Goal: Check status: Check status

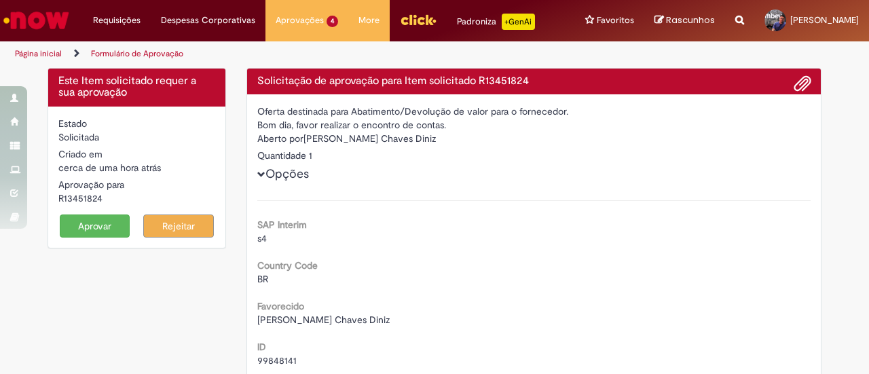
click at [81, 234] on button "Aprovar" at bounding box center [95, 226] width 71 height 23
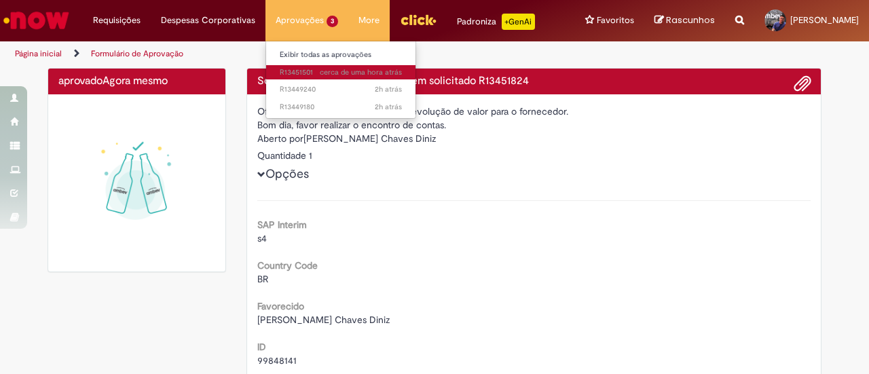
click at [295, 77] on span "cerca de uma hora atrás cerca de uma hora atrás R13451501" at bounding box center [341, 72] width 122 height 11
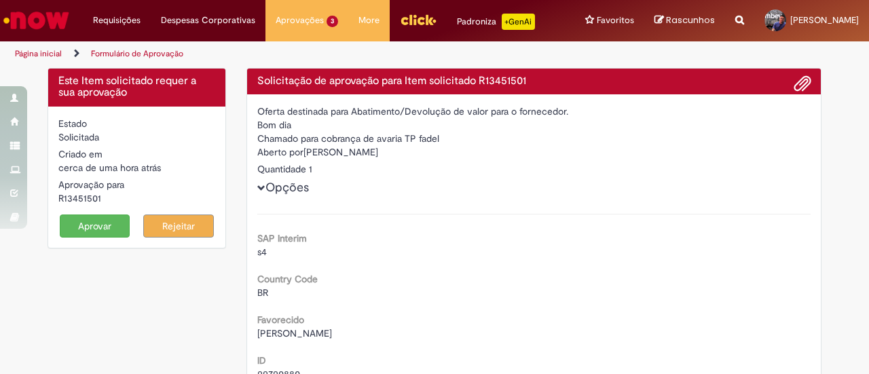
click at [93, 238] on button "Aprovar" at bounding box center [95, 226] width 71 height 23
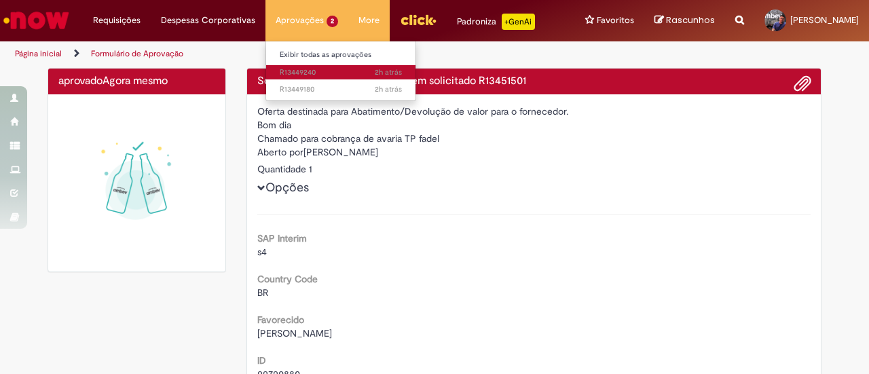
click at [288, 73] on span "2h atrás 2 horas atrás R13449240" at bounding box center [341, 72] width 122 height 11
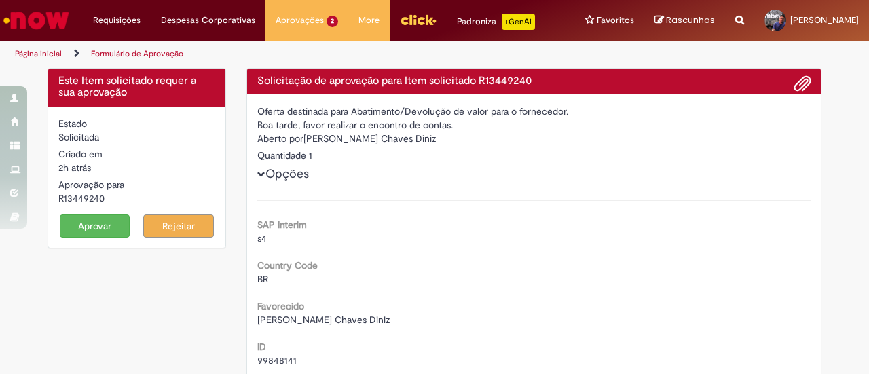
click at [97, 238] on button "Aprovar" at bounding box center [95, 226] width 71 height 23
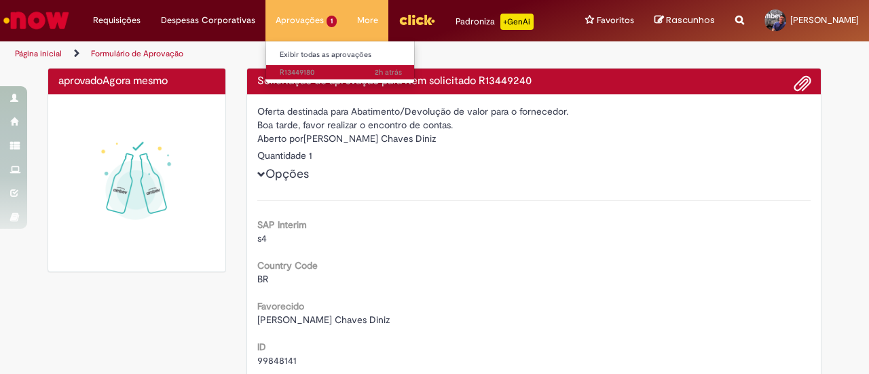
click at [291, 73] on span "2h atrás 2 horas atrás R13449180" at bounding box center [341, 72] width 122 height 11
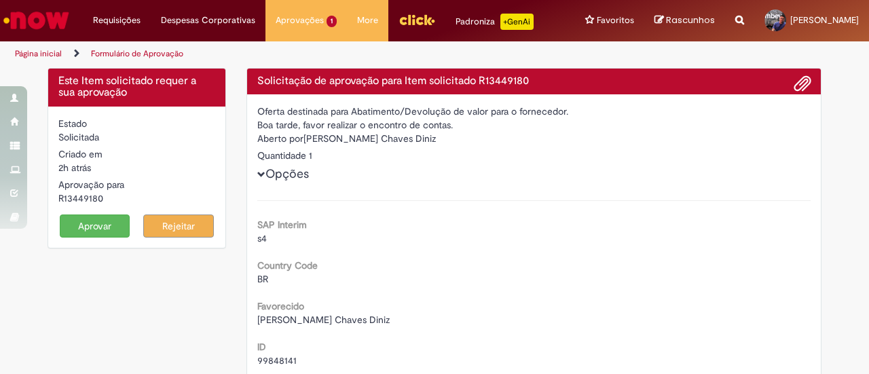
click at [88, 238] on button "Aprovar" at bounding box center [95, 226] width 71 height 23
